Goal: Navigation & Orientation: Go to known website

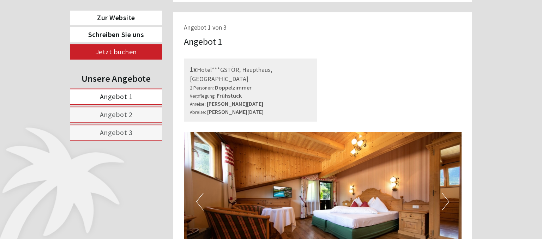
scroll to position [381, 0]
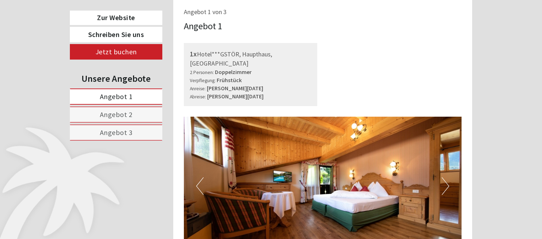
click at [447, 178] on button "Next" at bounding box center [445, 187] width 7 height 18
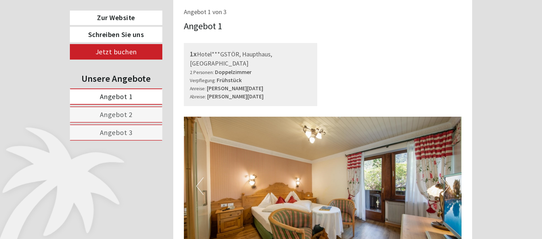
click at [447, 178] on button "Next" at bounding box center [445, 187] width 7 height 18
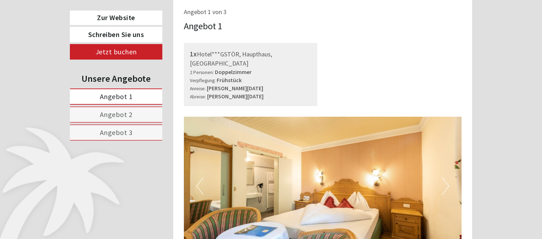
click at [101, 95] on span "Angebot 1" at bounding box center [116, 96] width 33 height 9
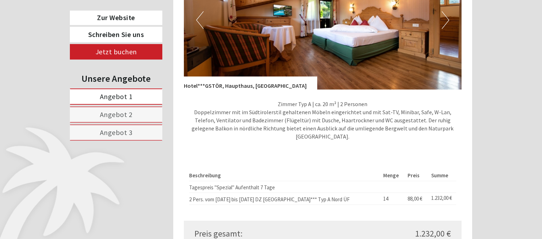
scroll to position [590, 0]
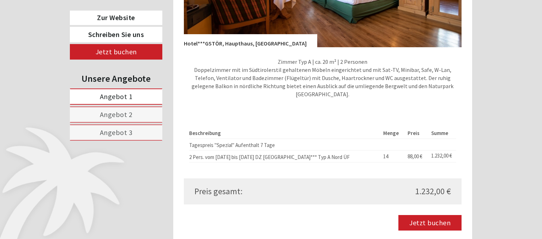
click at [113, 111] on span "Angebot 2" at bounding box center [116, 114] width 33 height 9
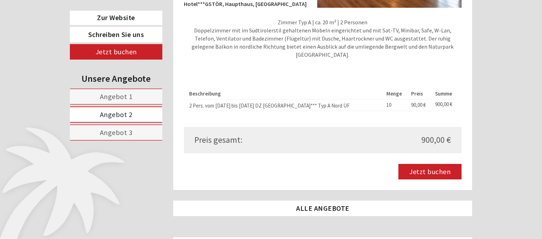
scroll to position [632, 0]
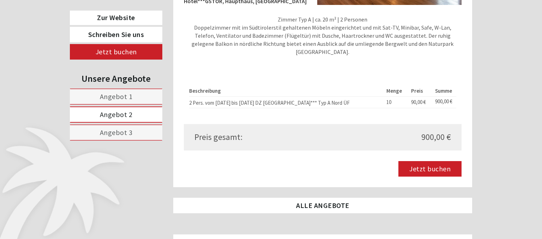
click at [131, 132] on span "Angebot 3" at bounding box center [116, 132] width 33 height 9
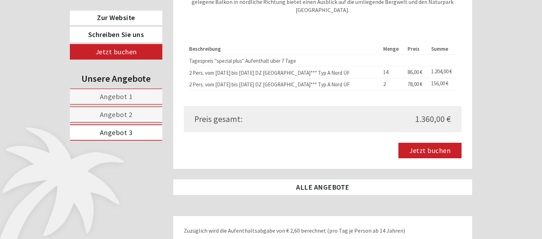
scroll to position [632, 0]
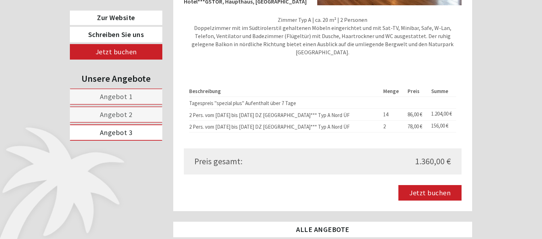
click at [132, 115] on link "Angebot 2" at bounding box center [116, 115] width 92 height 16
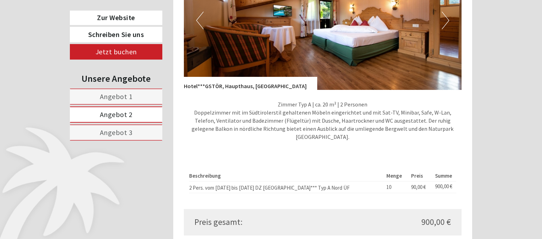
scroll to position [505, 0]
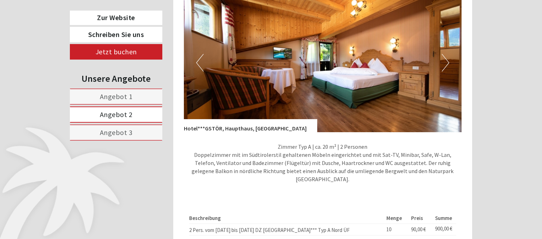
click at [445, 54] on button "Next" at bounding box center [445, 63] width 7 height 18
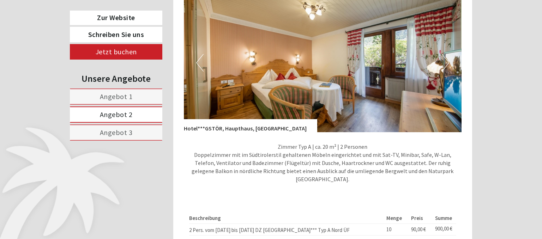
click at [445, 54] on button "Next" at bounding box center [445, 63] width 7 height 18
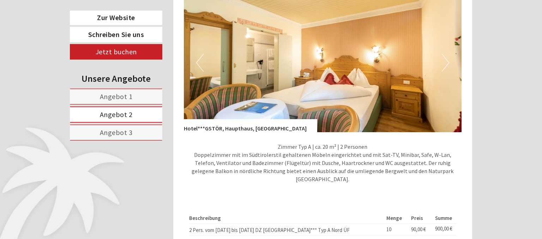
click at [445, 54] on button "Next" at bounding box center [445, 63] width 7 height 18
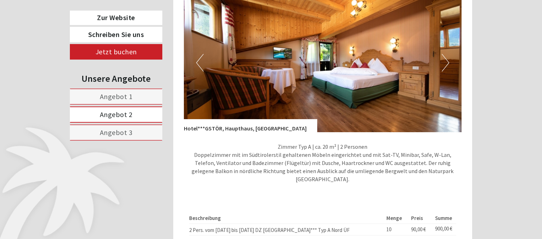
click at [445, 54] on button "Next" at bounding box center [445, 63] width 7 height 18
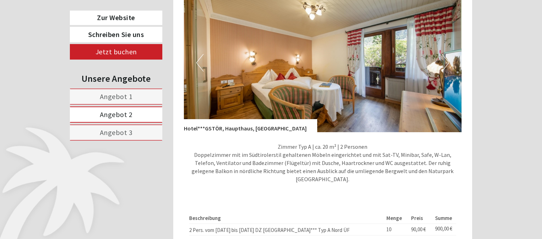
click at [445, 54] on button "Next" at bounding box center [445, 63] width 7 height 18
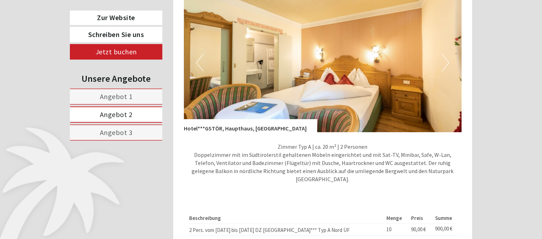
click at [445, 54] on button "Next" at bounding box center [445, 63] width 7 height 18
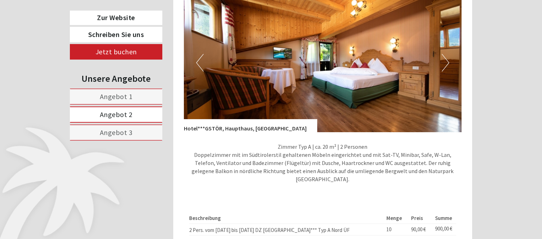
click at [445, 54] on button "Next" at bounding box center [445, 63] width 7 height 18
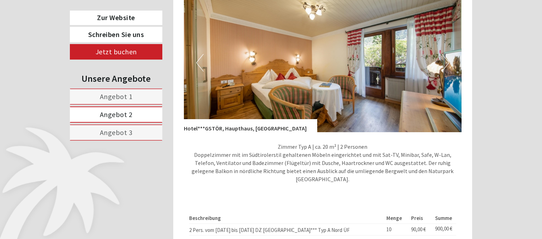
click at [445, 54] on button "Next" at bounding box center [445, 63] width 7 height 18
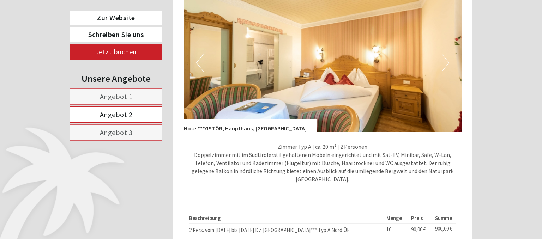
click at [115, 94] on span "Angebot 1" at bounding box center [116, 96] width 33 height 9
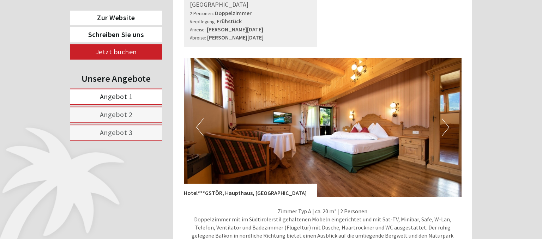
scroll to position [462, 0]
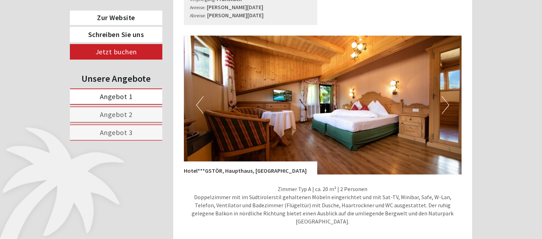
click at [447, 96] on button "Next" at bounding box center [445, 105] width 7 height 18
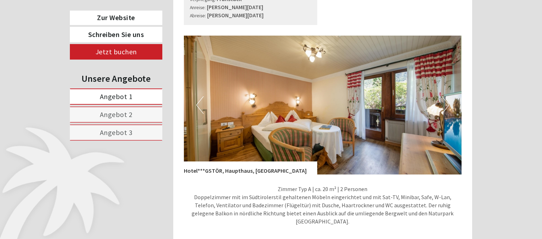
click at [447, 96] on button "Next" at bounding box center [445, 105] width 7 height 18
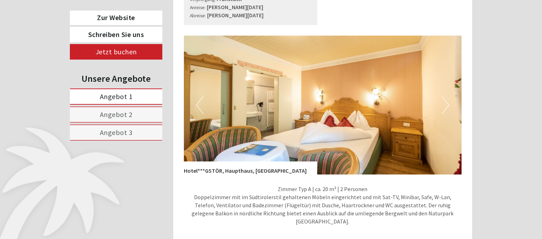
click at [447, 96] on button "Next" at bounding box center [445, 105] width 7 height 18
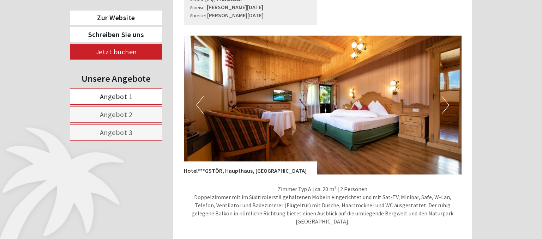
click at [126, 110] on span "Angebot 2" at bounding box center [116, 114] width 33 height 9
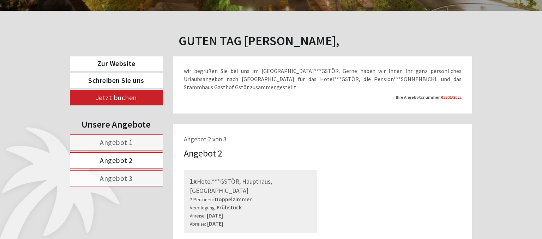
scroll to position [254, 0]
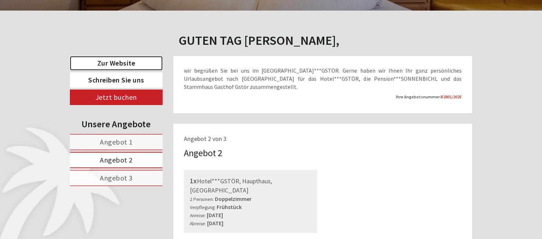
click at [133, 59] on link "Zur Website" at bounding box center [116, 63] width 93 height 14
